Goal: Information Seeking & Learning: Learn about a topic

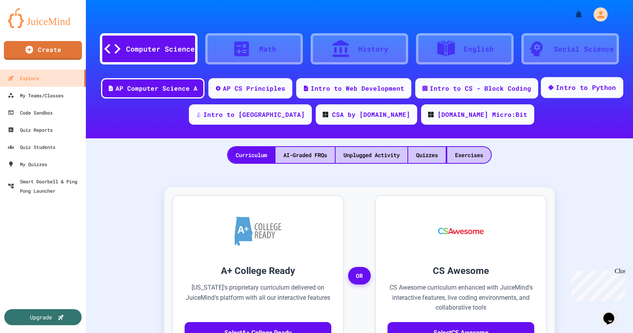
click at [548, 89] on icon at bounding box center [550, 87] width 5 height 5
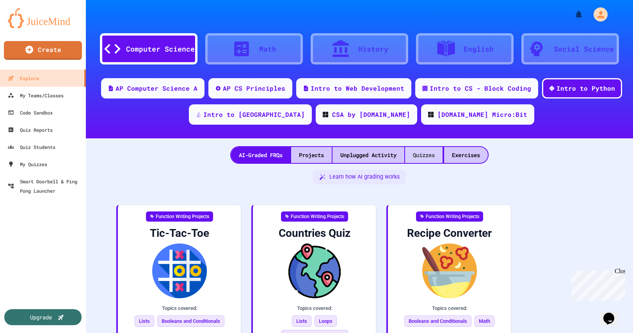
click at [424, 151] on div "Quizzes" at bounding box center [423, 155] width 37 height 16
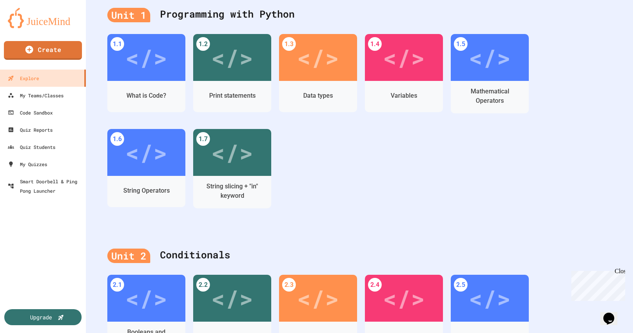
scroll to position [176, 0]
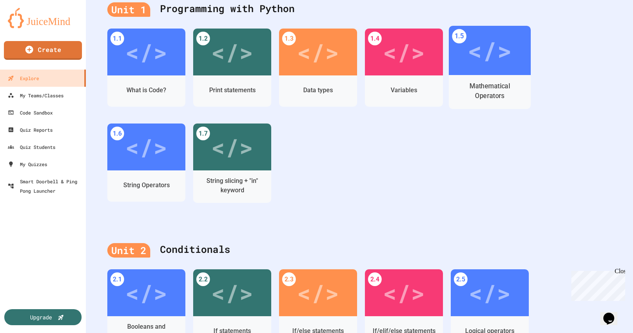
click at [490, 55] on div "</>" at bounding box center [490, 50] width 44 height 37
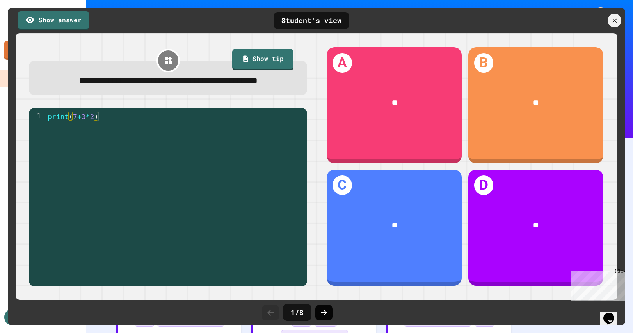
click at [326, 313] on icon at bounding box center [323, 312] width 9 height 9
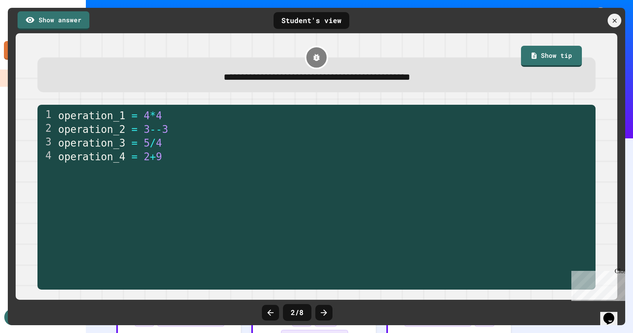
click at [326, 313] on icon at bounding box center [323, 312] width 9 height 9
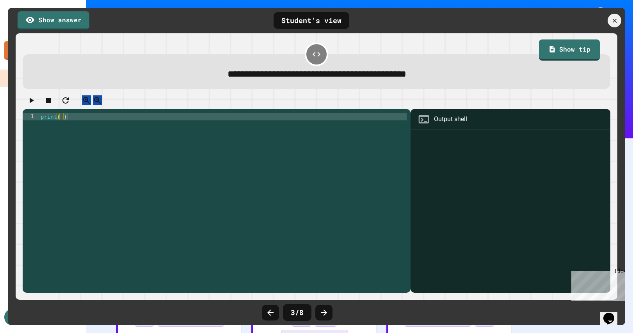
click at [326, 313] on icon at bounding box center [323, 312] width 9 height 9
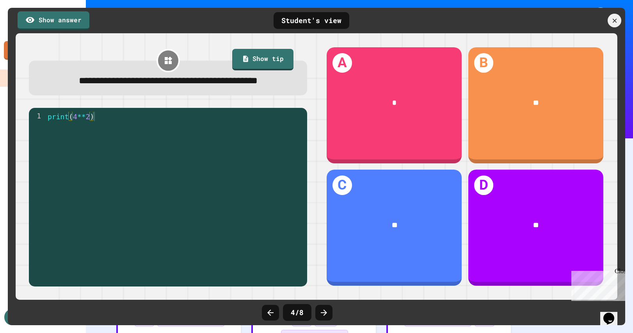
click at [326, 313] on icon at bounding box center [323, 312] width 9 height 9
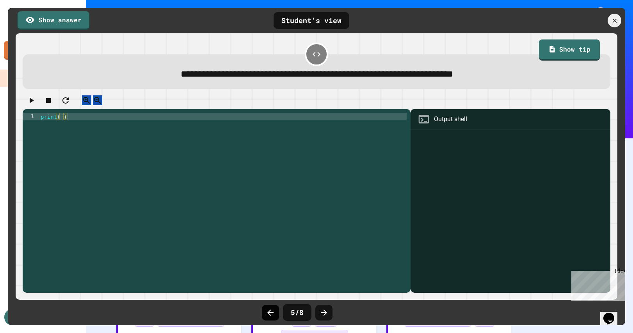
click at [269, 312] on icon at bounding box center [270, 312] width 6 height 6
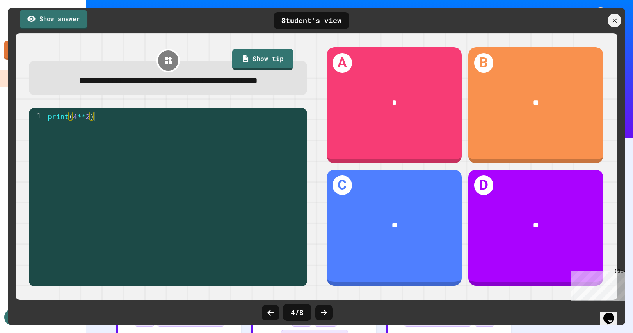
click at [73, 17] on link "Show answer" at bounding box center [54, 20] width 68 height 20
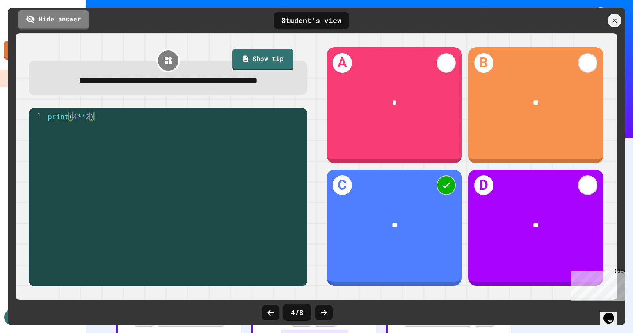
click at [73, 17] on link "Hide answer" at bounding box center [53, 20] width 71 height 20
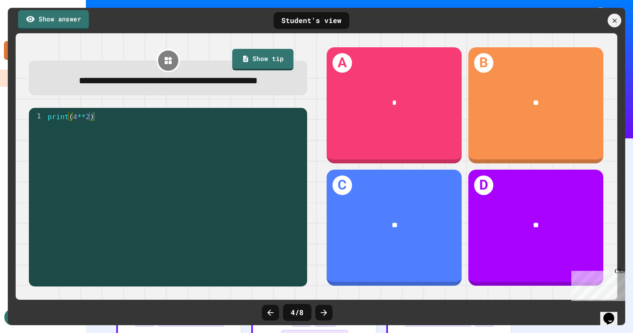
click at [73, 17] on link "Show answer" at bounding box center [53, 20] width 71 height 20
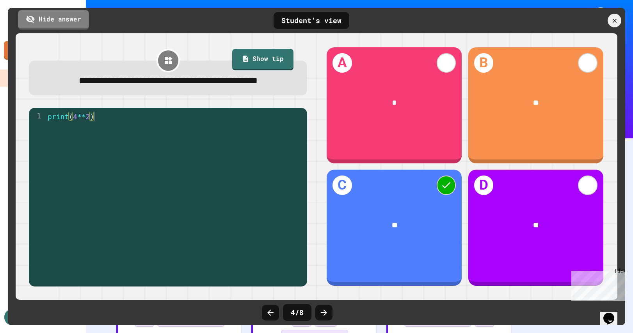
click at [73, 17] on link "Hide answer" at bounding box center [53, 20] width 71 height 20
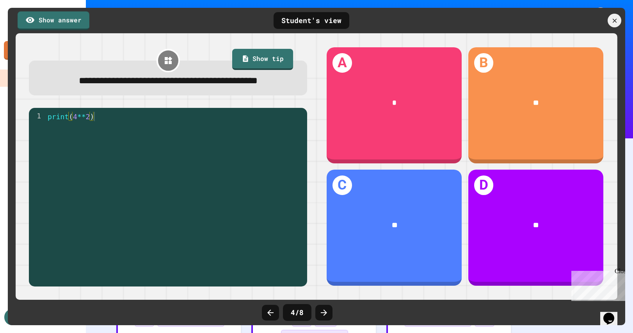
click at [253, 53] on link "Show tip" at bounding box center [262, 59] width 61 height 21
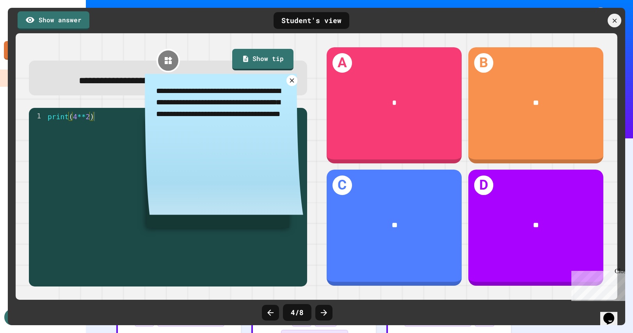
click at [292, 84] on icon at bounding box center [292, 80] width 7 height 7
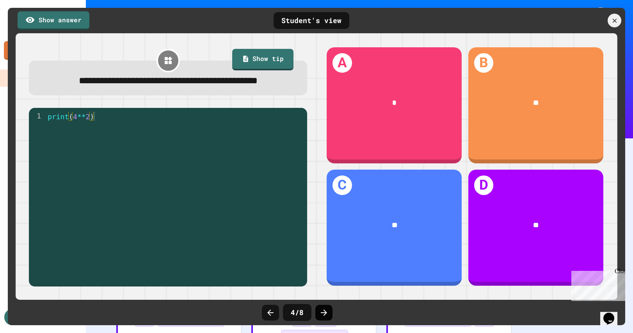
click at [325, 312] on icon at bounding box center [324, 312] width 6 height 6
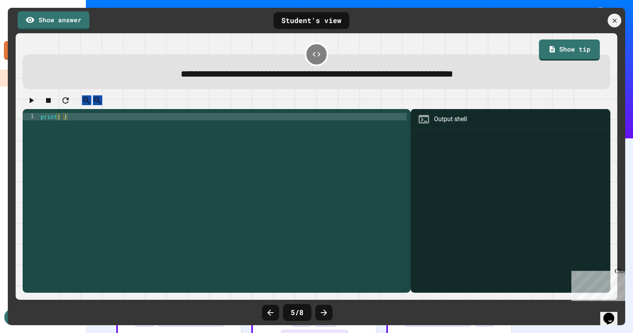
click at [325, 312] on icon at bounding box center [324, 312] width 6 height 6
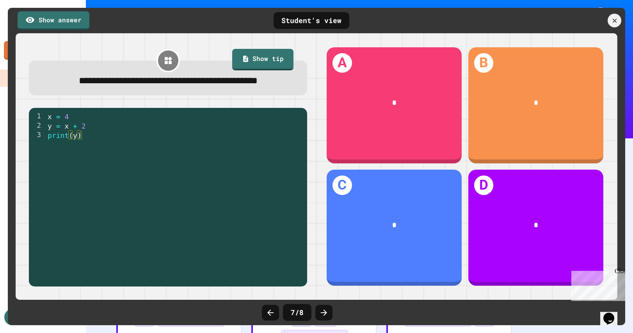
click at [325, 312] on icon at bounding box center [324, 312] width 6 height 6
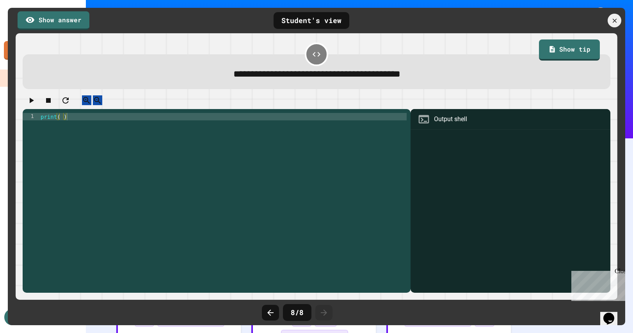
click at [615, 19] on icon at bounding box center [614, 20] width 7 height 7
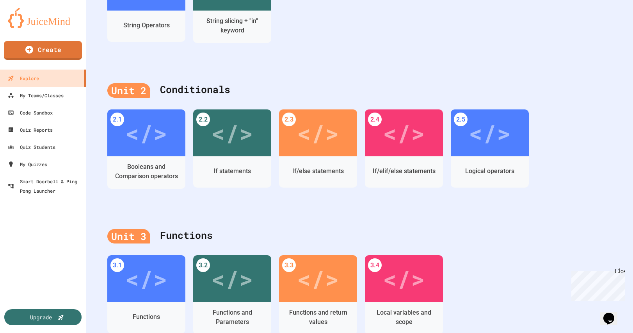
scroll to position [335, 0]
